Goal: Information Seeking & Learning: Find contact information

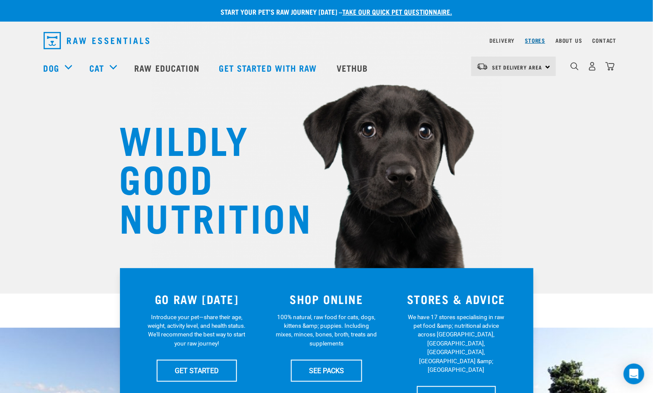
click at [537, 39] on link "Stores" at bounding box center [536, 40] width 20 height 3
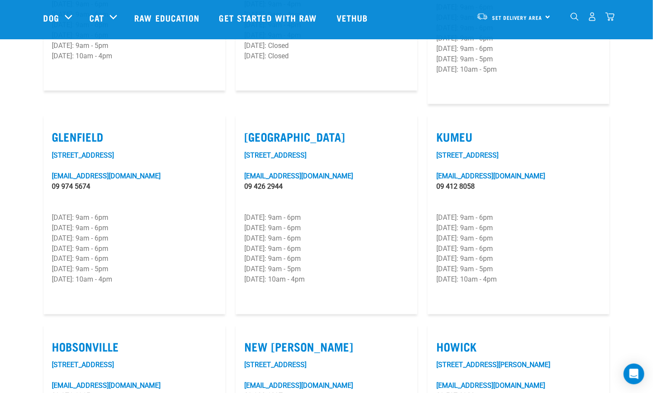
scroll to position [324, 0]
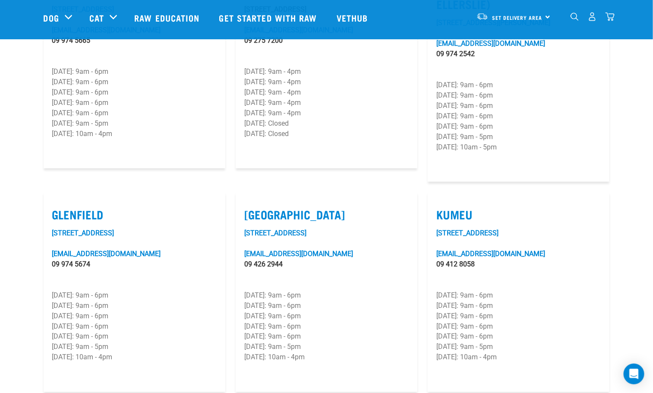
drag, startPoint x: 247, startPoint y: 268, endPoint x: 306, endPoint y: 304, distance: 68.6
click at [306, 304] on div "[STREET_ADDRESS] [EMAIL_ADDRESS][DOMAIN_NAME] 09 426 2944 [DATE]: 9am - 6pm [DA…" at bounding box center [326, 305] width 165 height 155
click at [307, 321] on p "[DATE]: 9am - 6pm" at bounding box center [326, 326] width 165 height 10
click at [257, 208] on label "[GEOGRAPHIC_DATA]" at bounding box center [326, 214] width 165 height 13
click at [250, 201] on input "[GEOGRAPHIC_DATA]" at bounding box center [247, 204] width 6 height 6
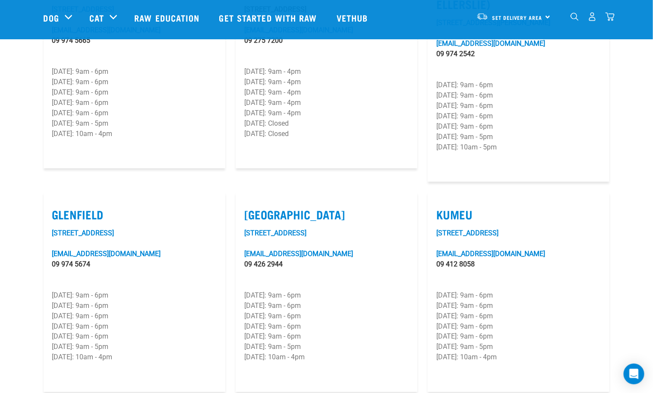
checkbox input "true"
click at [273, 301] on p "[DATE]: 9am - 6pm" at bounding box center [326, 306] width 165 height 10
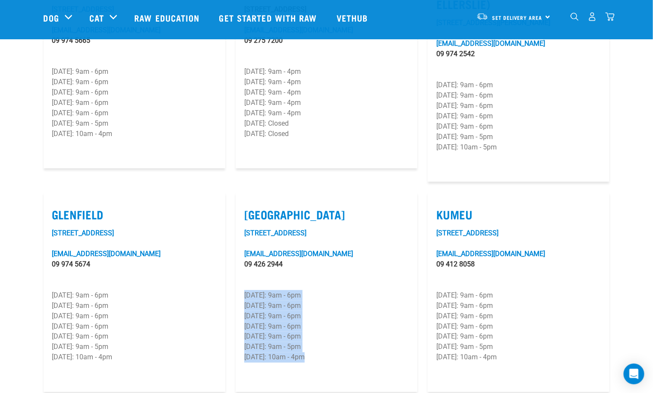
drag, startPoint x: 247, startPoint y: 267, endPoint x: 339, endPoint y: 328, distance: 110.8
click at [339, 328] on div "[STREET_ADDRESS] [EMAIL_ADDRESS][DOMAIN_NAME] 09 426 2944 [DATE]: 9am - 6pm [DA…" at bounding box center [326, 305] width 165 height 155
copy div "[DATE]: 9am - 6pm [DATE]: 9am - 6pm [DATE]: 9am - 6pm [DATE]: 9am - 6pm [DATE]:…"
